Goal: Book appointment/travel/reservation

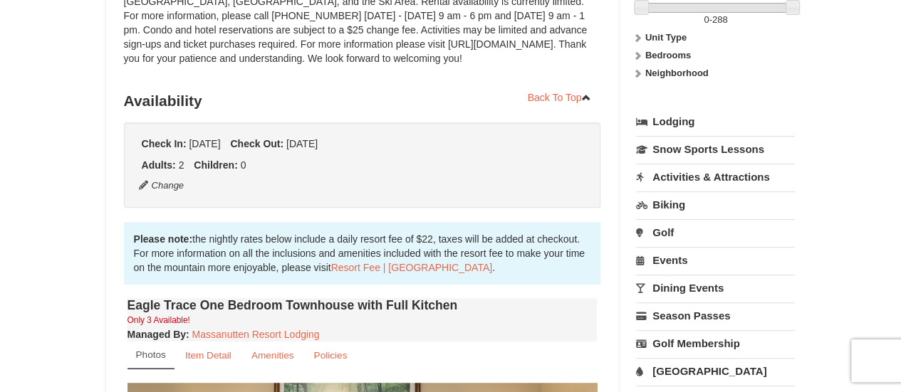
scroll to position [212, 0]
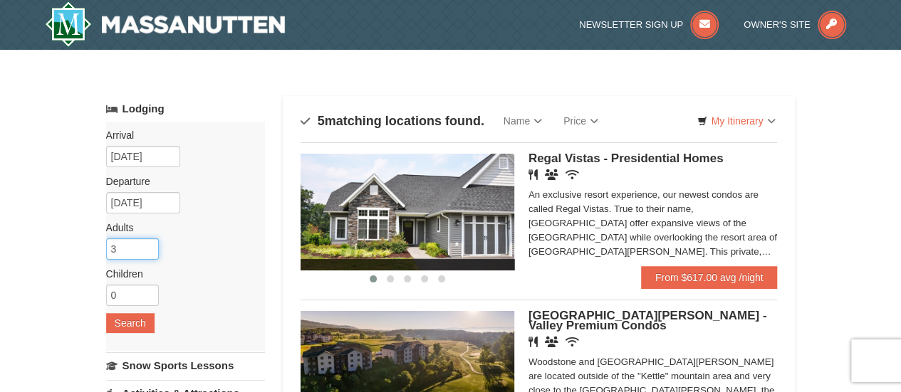
click at [147, 243] on input "3" at bounding box center [132, 249] width 53 height 21
type input "4"
click at [147, 243] on input "4" at bounding box center [132, 249] width 53 height 21
click at [129, 300] on input "0" at bounding box center [132, 295] width 53 height 21
click at [146, 290] on input "1" at bounding box center [132, 295] width 53 height 21
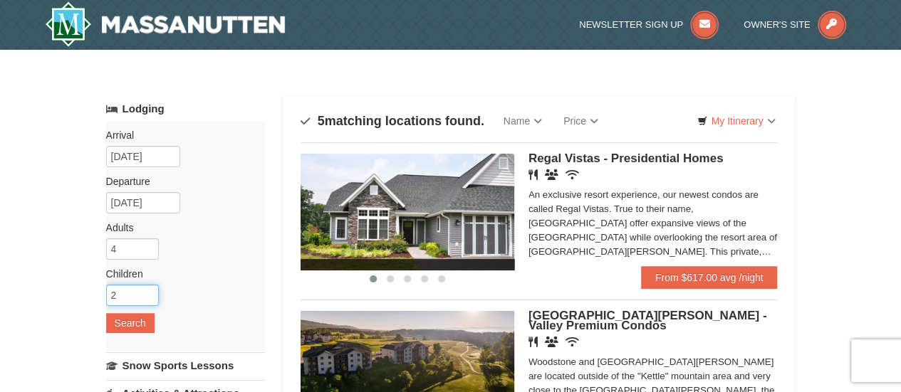
type input "2"
click at [146, 290] on input "2" at bounding box center [132, 295] width 53 height 21
click at [131, 323] on button "Search" at bounding box center [130, 323] width 48 height 20
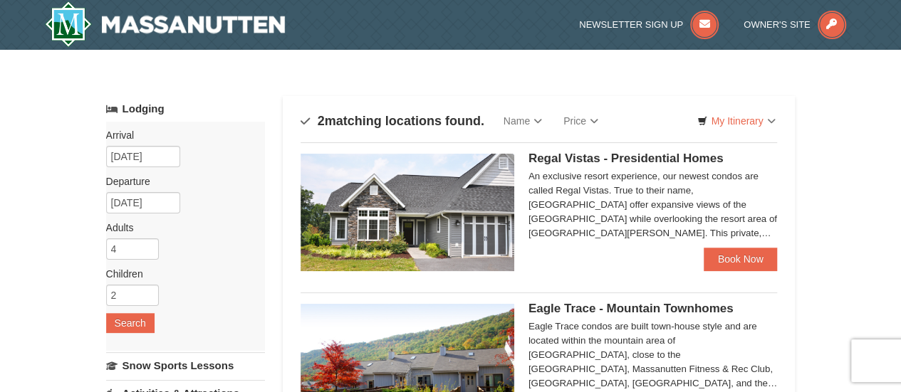
click at [454, 180] on img at bounding box center [407, 212] width 214 height 117
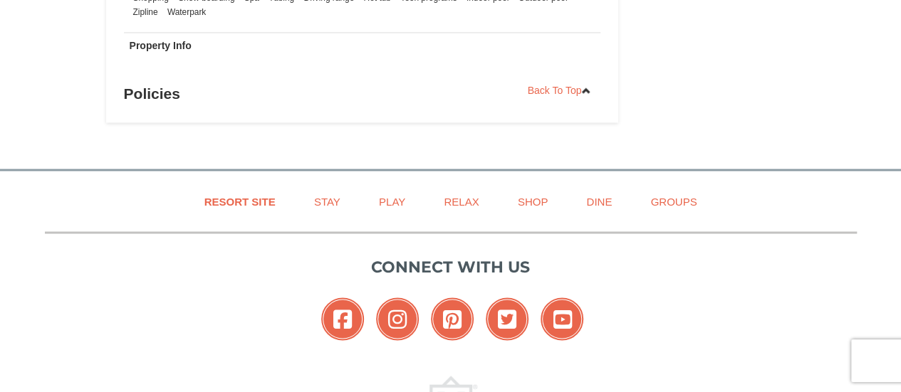
scroll to position [1291, 0]
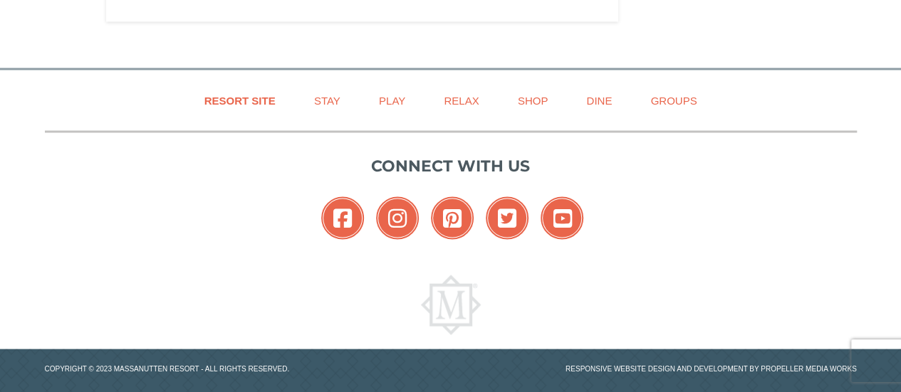
drag, startPoint x: 911, startPoint y: 42, endPoint x: 903, endPoint y: 323, distance: 280.6
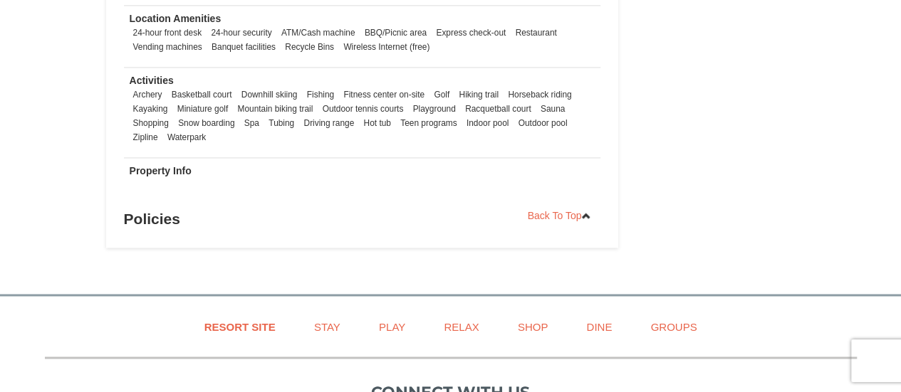
scroll to position [1103, 0]
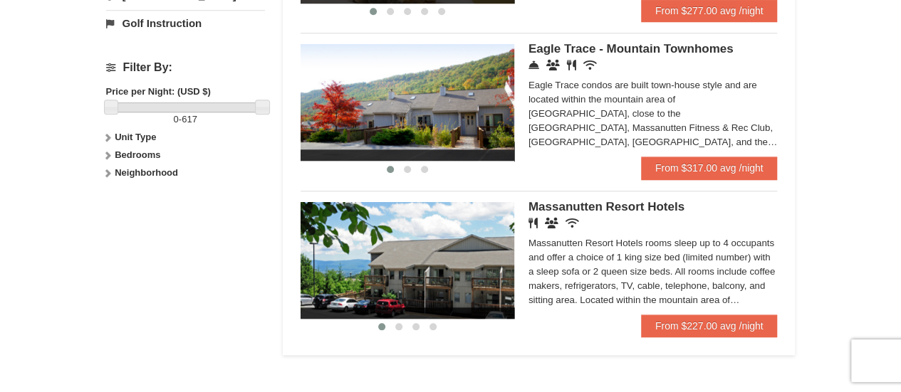
scroll to position [597, 0]
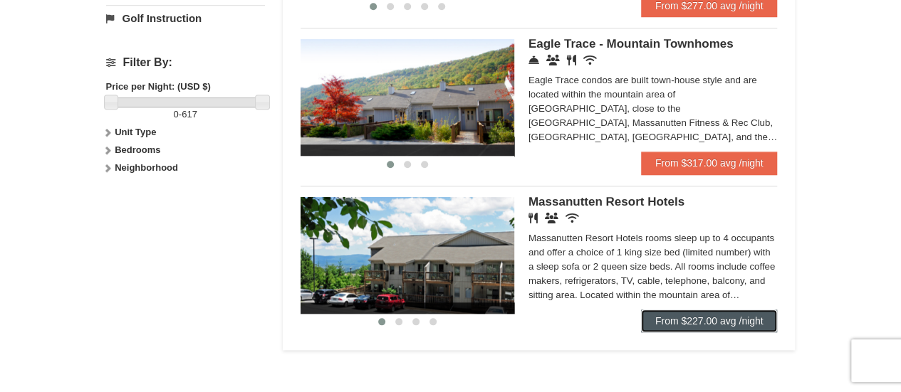
click at [733, 325] on link "From $227.00 avg /night" at bounding box center [709, 321] width 137 height 23
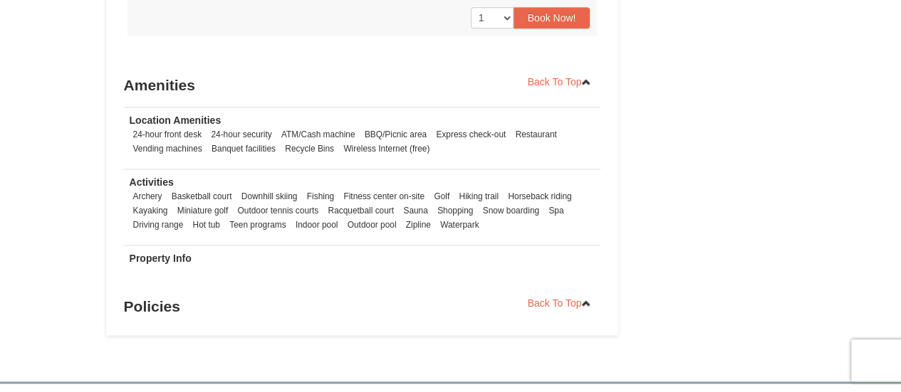
scroll to position [947, 0]
